Goal: Information Seeking & Learning: Learn about a topic

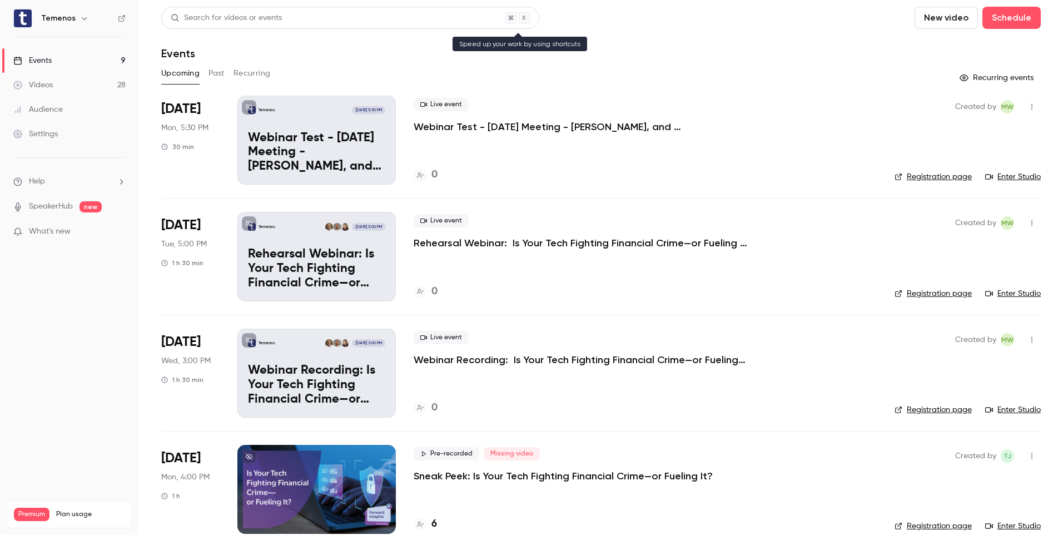
click at [363, 14] on div "Search for videos or events" at bounding box center [350, 18] width 378 height 22
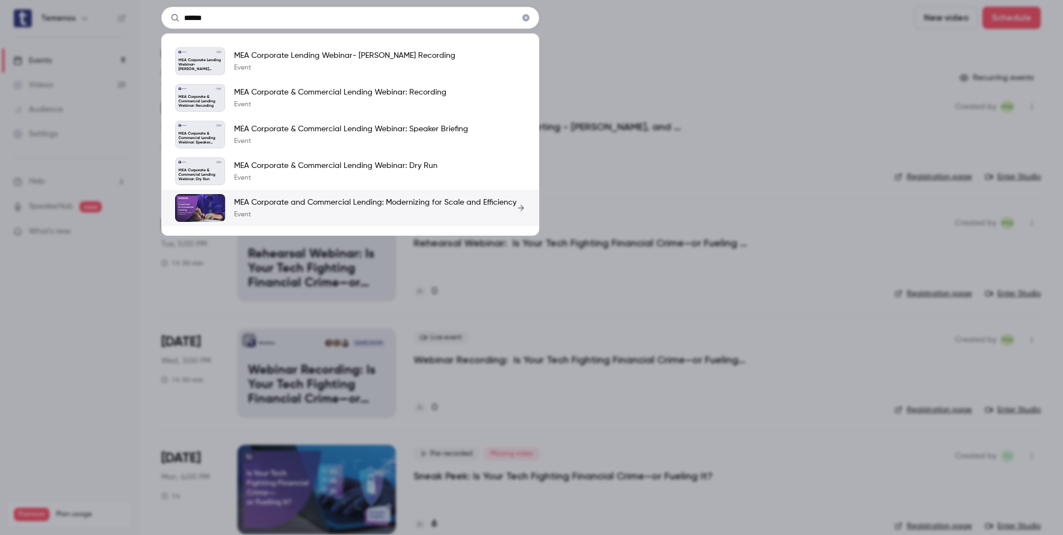
type input "******"
click at [351, 211] on p "Event" at bounding box center [375, 214] width 282 height 9
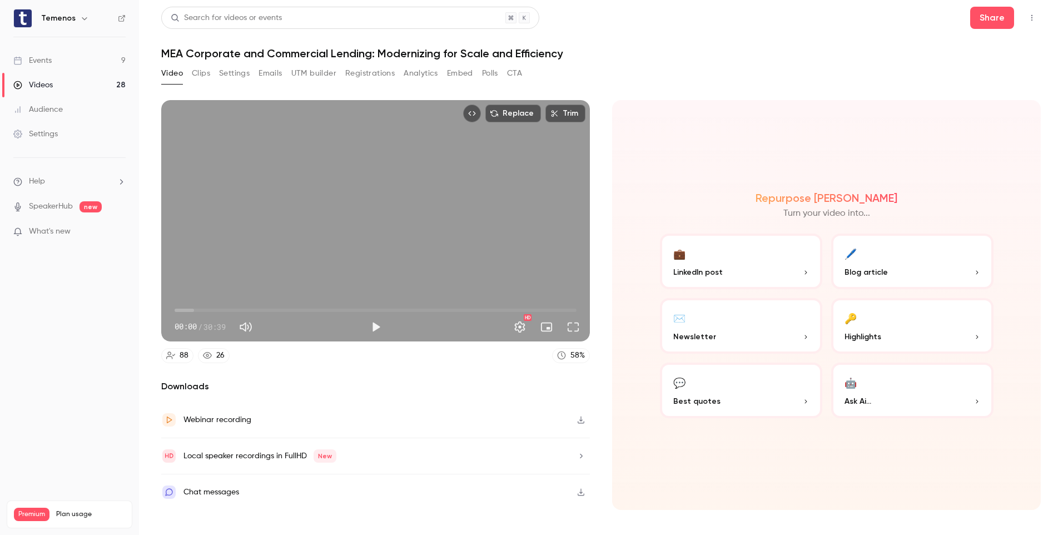
click at [359, 74] on button "Registrations" at bounding box center [369, 73] width 49 height 18
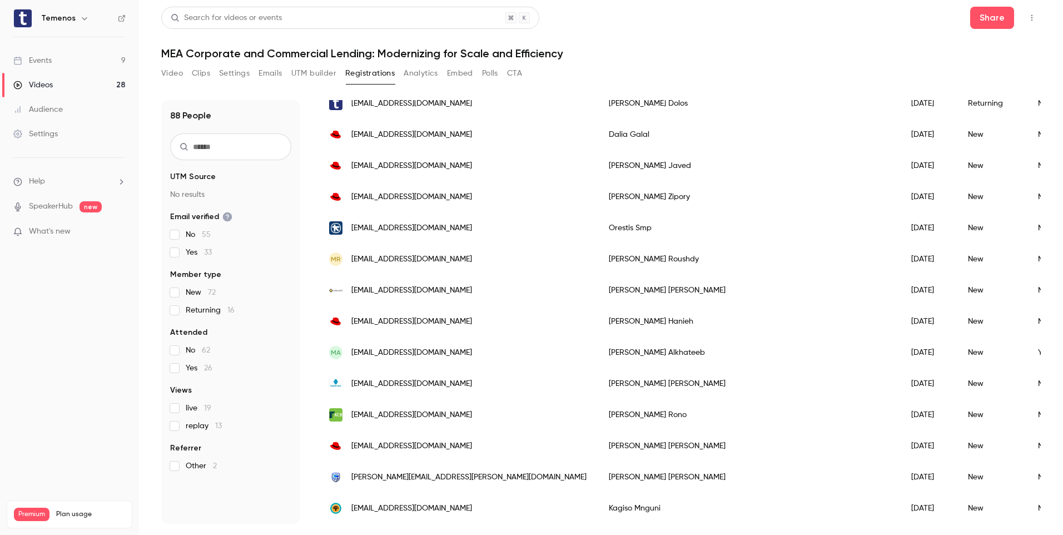
scroll to position [1112, 0]
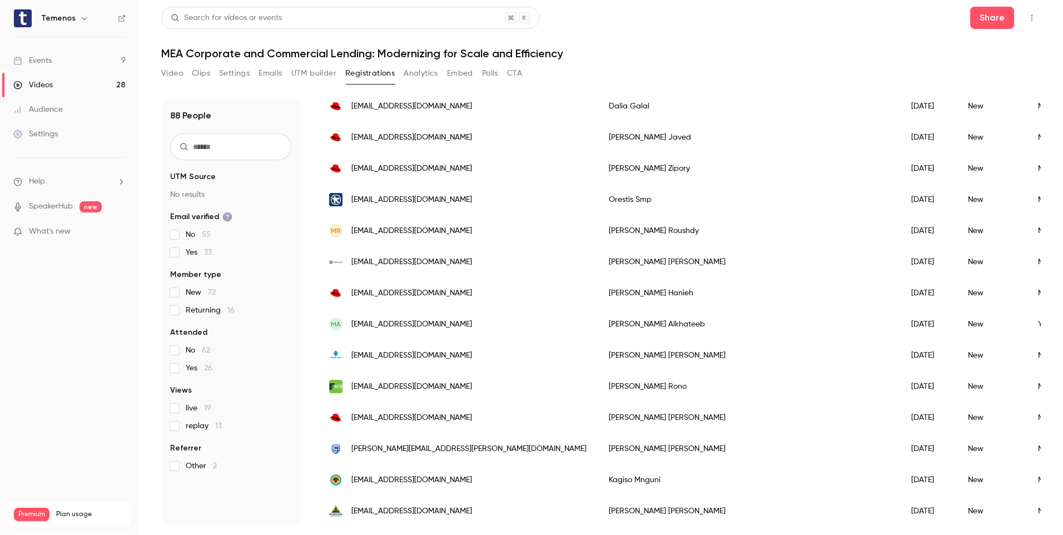
drag, startPoint x: 66, startPoint y: 377, endPoint x: 113, endPoint y: 334, distance: 64.1
click at [66, 377] on nav "Temenos Events 9 Videos 28 Audience Settings Help SpeakerHub new What's new Pre…" at bounding box center [69, 267] width 139 height 535
click at [106, 349] on nav "Temenos Events 9 Videos 28 Audience Settings Help SpeakerHub new What's new Pre…" at bounding box center [69, 267] width 139 height 535
click at [150, 352] on main "Search for videos or events Share MEA Corporate and Commercial Lending: Moderni…" at bounding box center [601, 267] width 924 height 535
click at [62, 3] on nav "Temenos Events 9 Videos 28 Audience Settings Help SpeakerHub new What's new Pre…" at bounding box center [69, 267] width 139 height 535
